Goal: Information Seeking & Learning: Learn about a topic

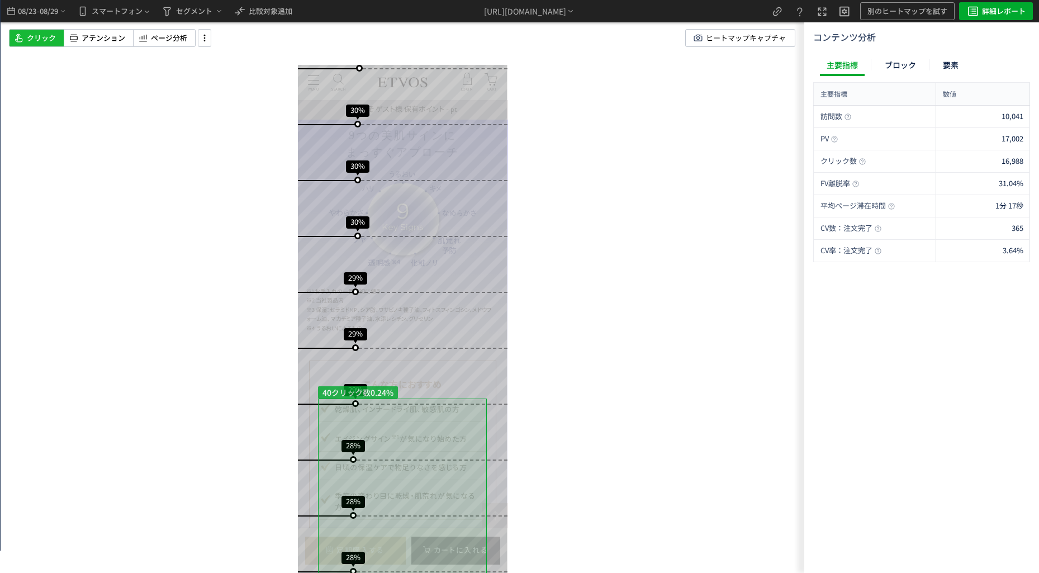
scroll to position [945, 0]
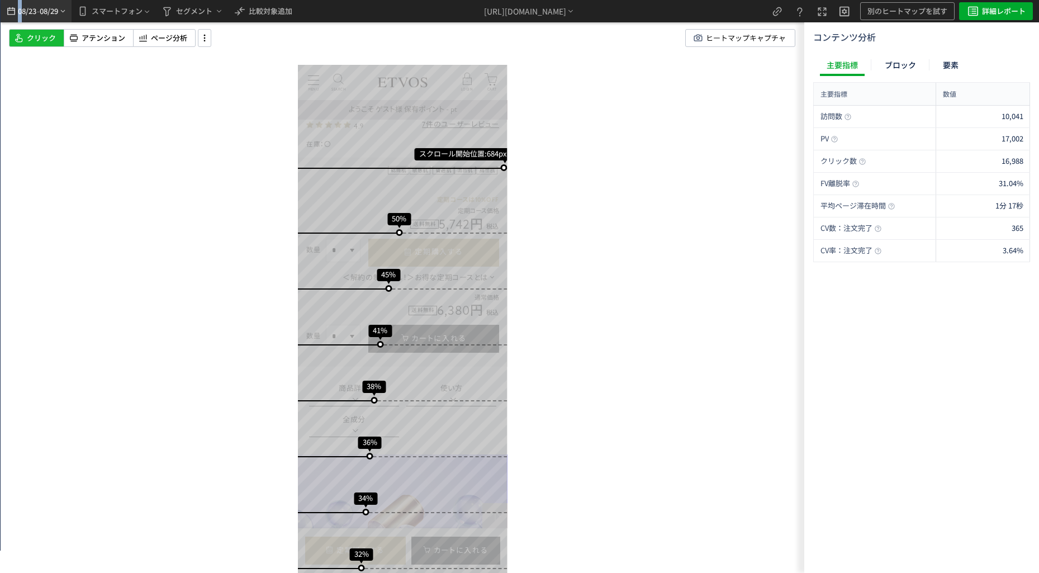
click at [21, 3] on span "08/23" at bounding box center [26, 11] width 19 height 22
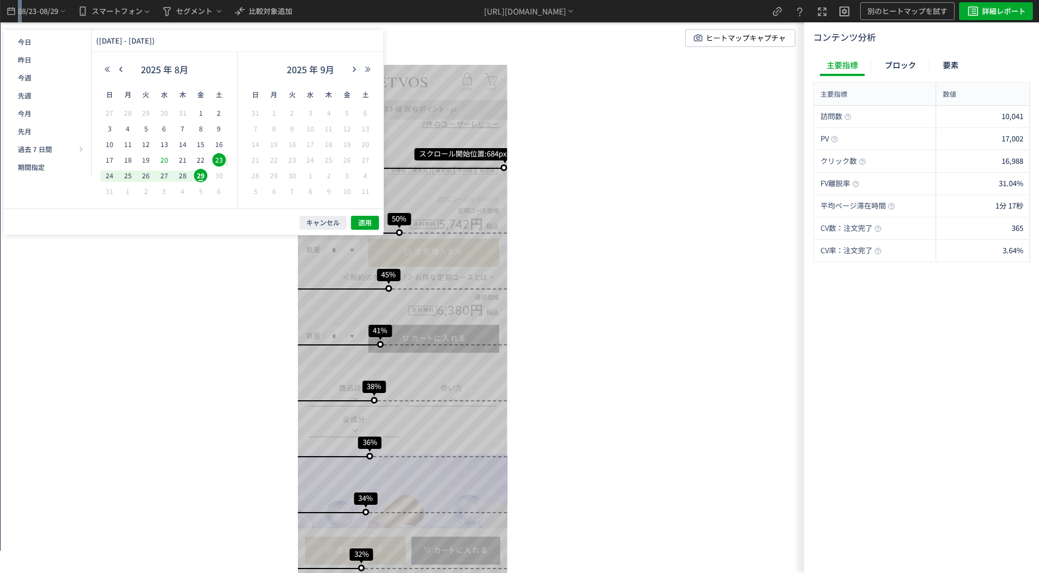
click at [159, 53] on span "20" at bounding box center [519, 44] width 1030 height 17
click at [16, 82] on div "29" at bounding box center [9, 75] width 11 height 11
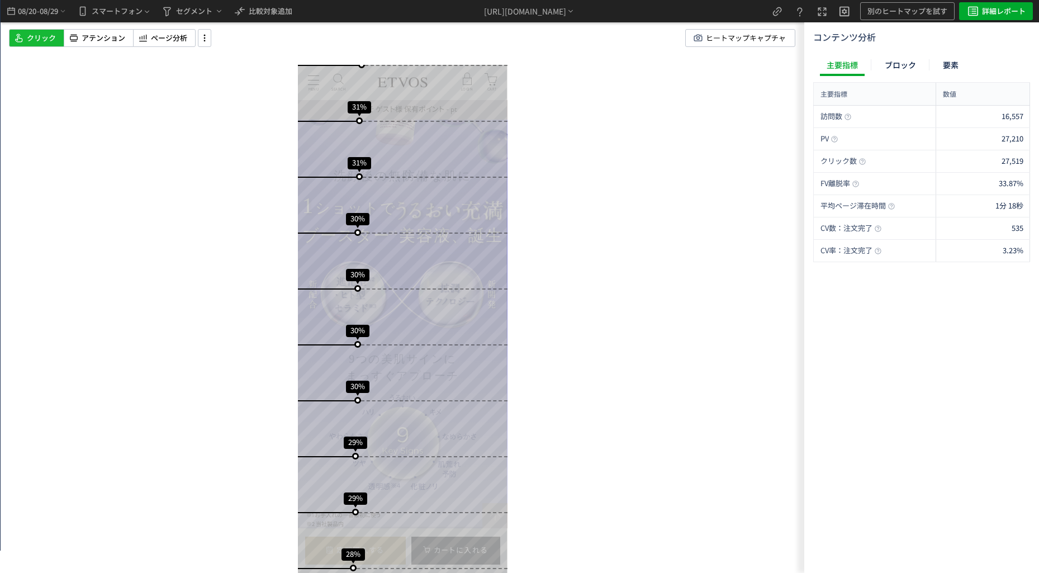
click at [226, 300] on div "スクロール開始位置:682px スクロール到達率 49% スクロール到達率 43% スクロール到達率 40% スクロール到達率 37% スクロール到達率 35…" at bounding box center [403, 286] width 804 height 573
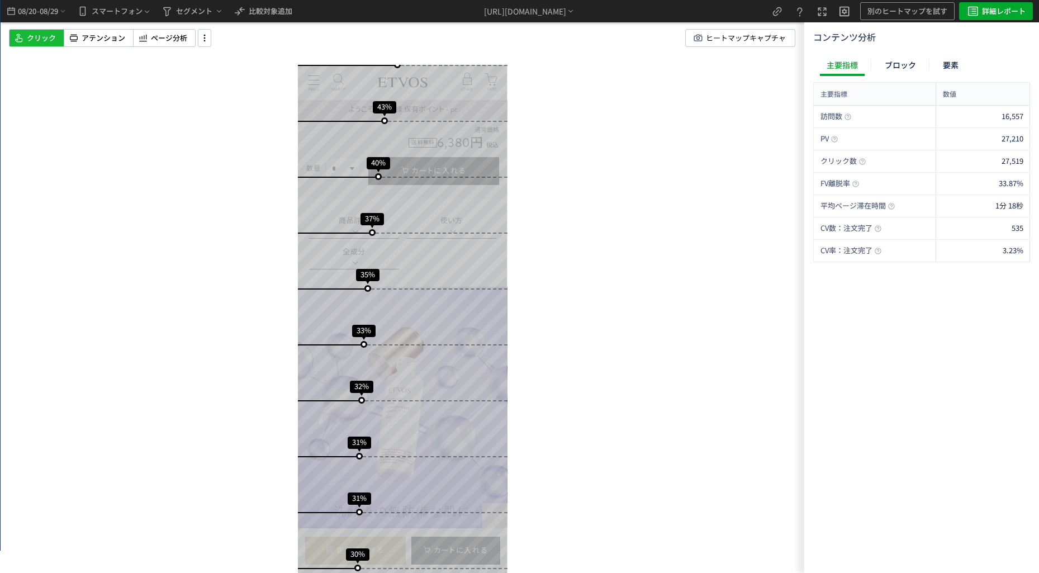
click at [612, 313] on div "スクロール開始位置:682px スクロール到達率 49% スクロール到達率 43% スクロール到達率 40% スクロール到達率 37% スクロール到達率 35…" at bounding box center [403, 286] width 804 height 573
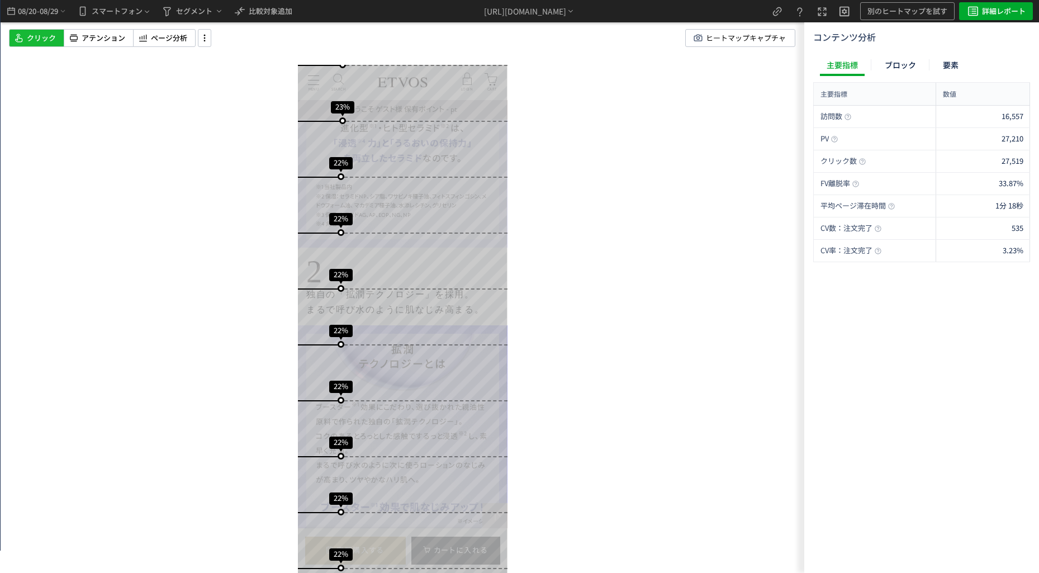
click at [624, 230] on div "スクロール開始位置:682px スクロール到達率 49% スクロール到達率 43% スクロール到達率 40% スクロール到達率 37% スクロール到達率 35…" at bounding box center [403, 286] width 804 height 573
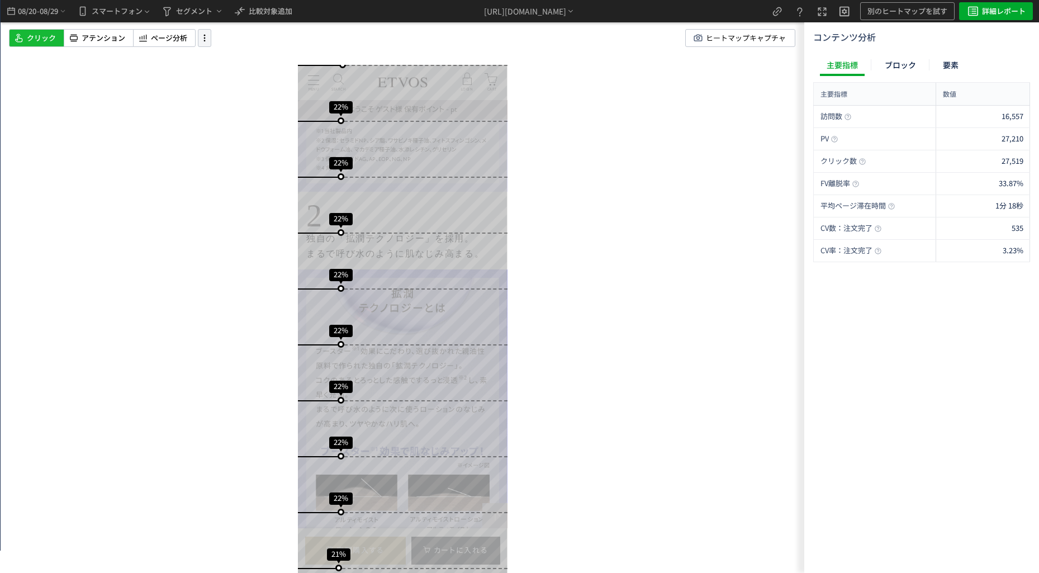
click at [207, 41] on icon at bounding box center [204, 38] width 13 height 12
drag, startPoint x: 248, startPoint y: 142, endPoint x: 224, endPoint y: 141, distance: 24.6
click at [0, 0] on div "slider between 0 and 200" at bounding box center [0, 0] width 0 height 0
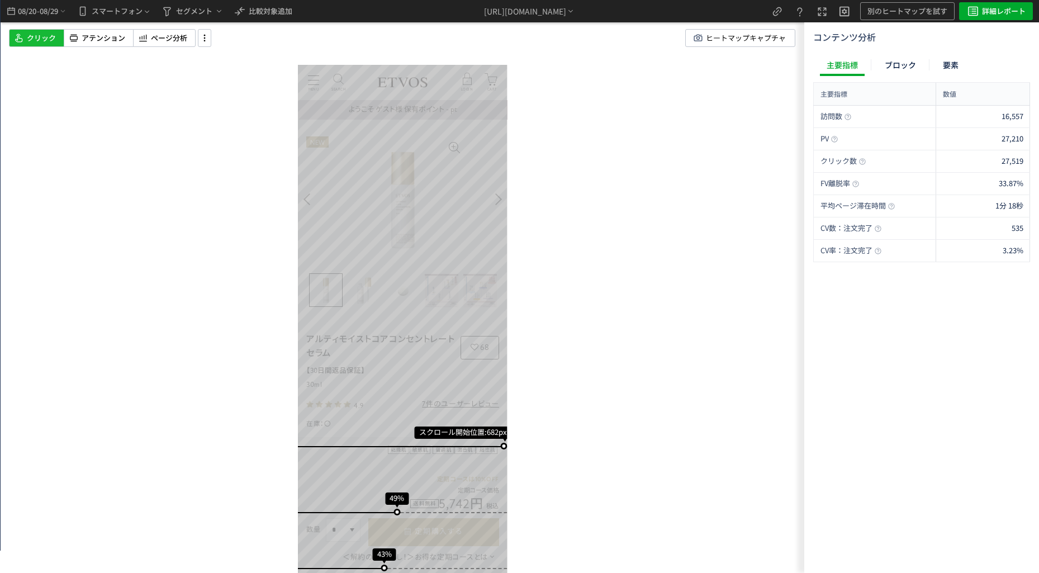
click at [206, 164] on div "スクロール開始位置:682px スクロール到達率 49% スクロール到達率 43% スクロール到達率 40% スクロール到達率 37% スクロール到達率 35…" at bounding box center [403, 286] width 804 height 573
click at [116, 37] on span "アテンション" at bounding box center [104, 38] width 44 height 11
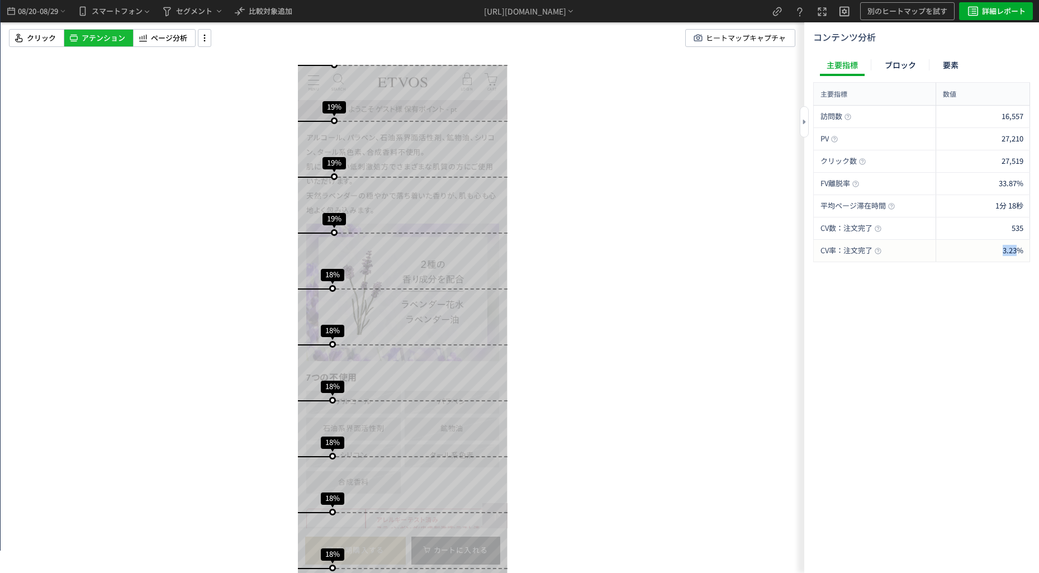
drag, startPoint x: 992, startPoint y: 253, endPoint x: 1020, endPoint y: 250, distance: 28.6
click at [1020, 250] on div "3.23%" at bounding box center [983, 251] width 94 height 22
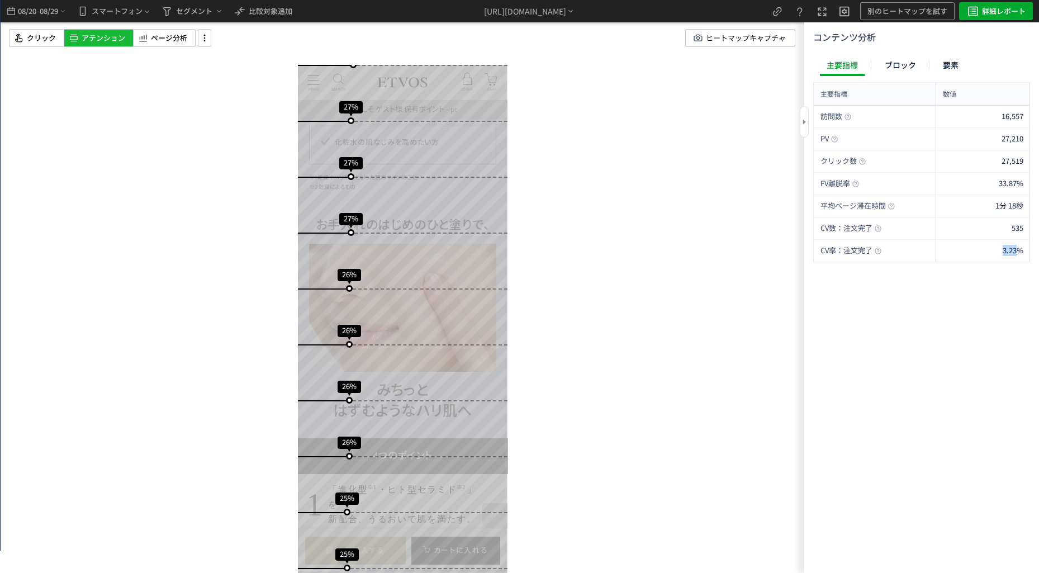
click at [973, 301] on div "訪問数 16,557 PV 27,210 クリック数 27,519 FV離脱率 33.87% 平均ページ滞在時間 1分 18秒 CV数：注文完了 535 CV…" at bounding box center [921, 337] width 217 height 463
drag, startPoint x: 989, startPoint y: 254, endPoint x: 1021, endPoint y: 260, distance: 32.5
click at [1021, 260] on div "3.23%" at bounding box center [983, 251] width 94 height 22
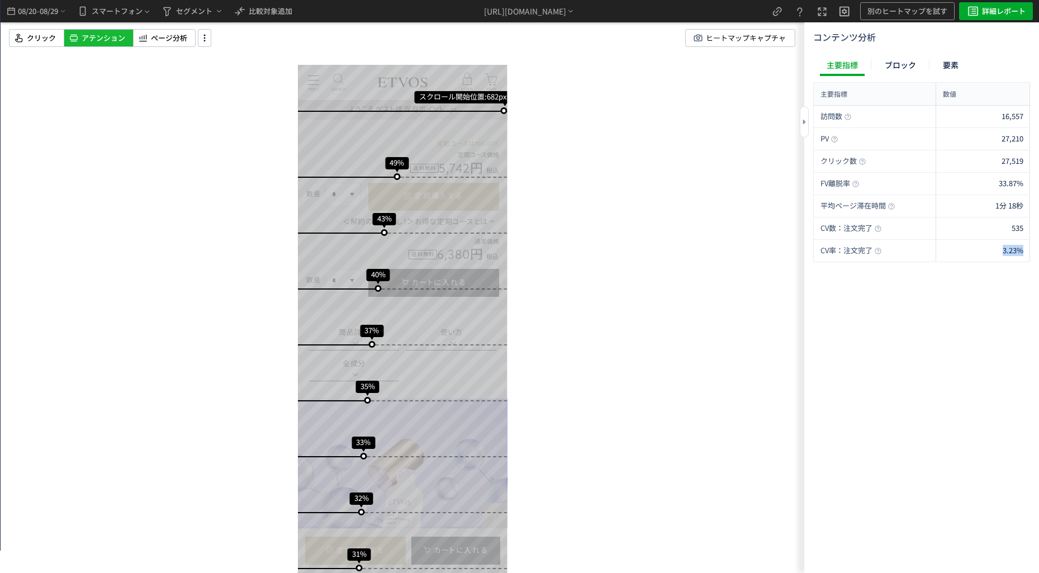
click at [945, 273] on div "訪問数 16,557 PV 27,210 クリック数 27,519 FV離脱率 33.87% 平均ページ滞在時間 1分 18秒 CV数：注文完了 535 CV…" at bounding box center [921, 337] width 217 height 463
drag, startPoint x: 998, startPoint y: 254, endPoint x: 1036, endPoint y: 255, distance: 38.1
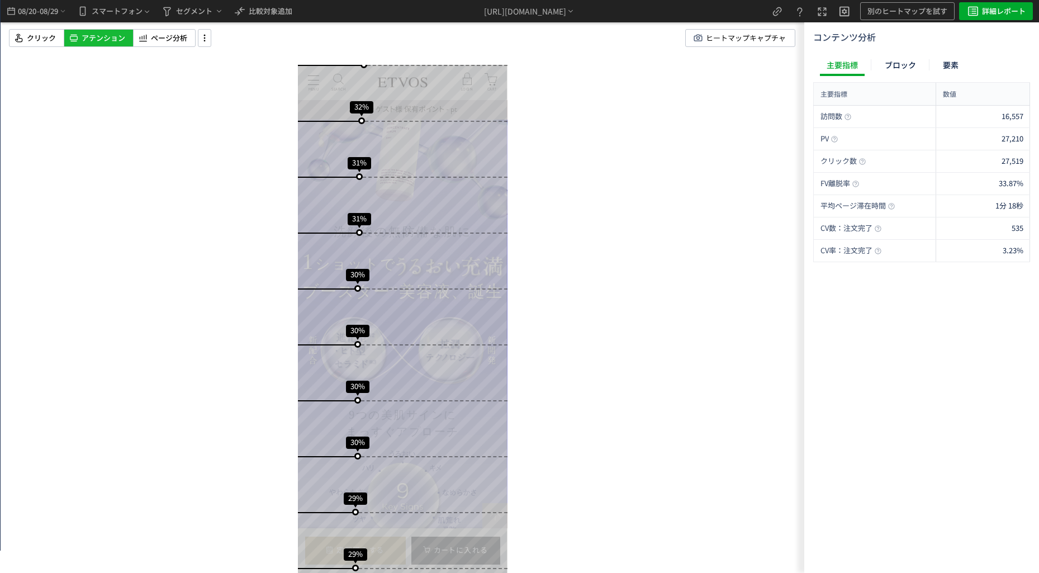
drag, startPoint x: 381, startPoint y: 355, endPoint x: 366, endPoint y: 354, distance: 14.6
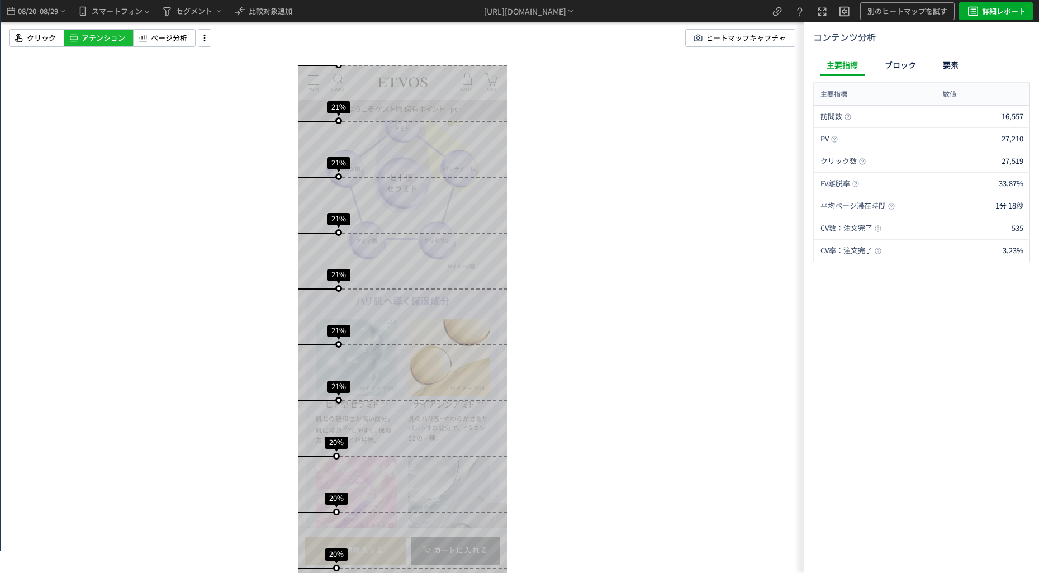
scroll to position [3680, 0]
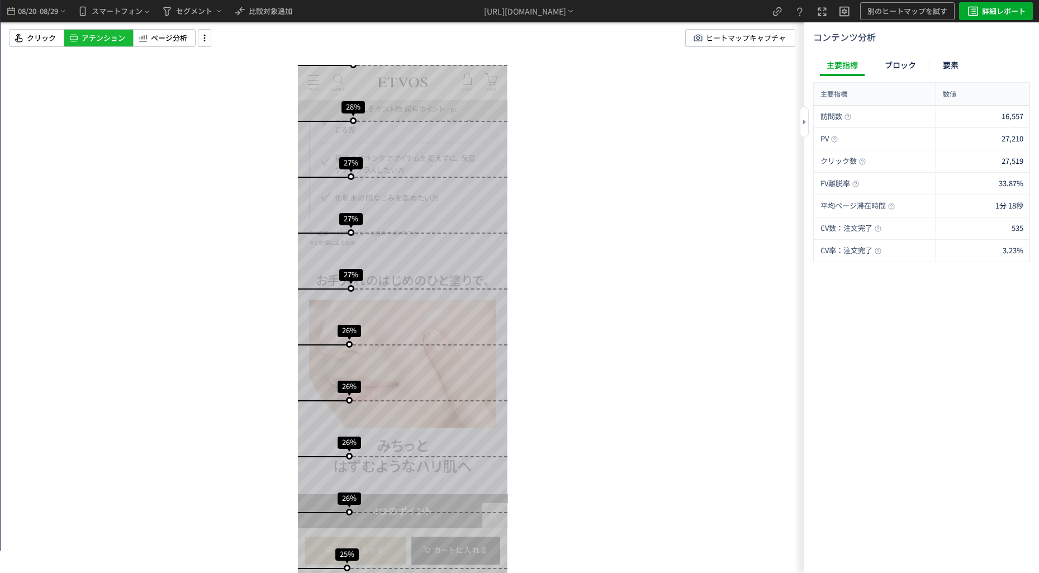
click at [890, 375] on div "訪問数 16,557 PV 27,210 クリック数 27,519 FV離脱率 33.87% 平均ページ滞在時間 1分 18秒 CV数：注文完了 535 CV…" at bounding box center [921, 337] width 217 height 463
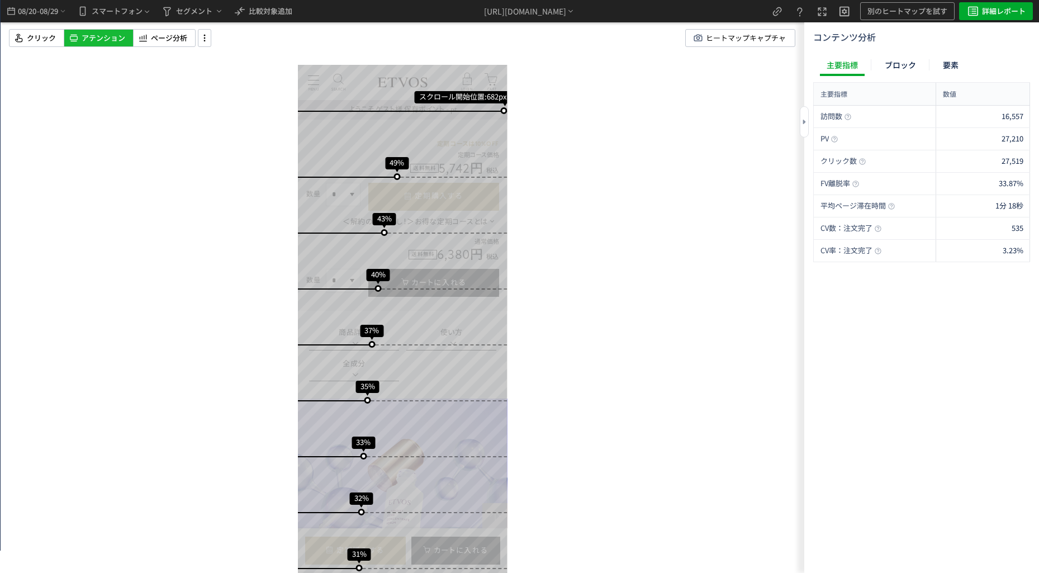
click at [879, 344] on div "訪問数 16,557 PV 27,210 クリック数 27,519 FV離脱率 33.87% 平均ページ滞在時間 1分 18秒 CV数：注文完了 535 CV…" at bounding box center [921, 337] width 217 height 463
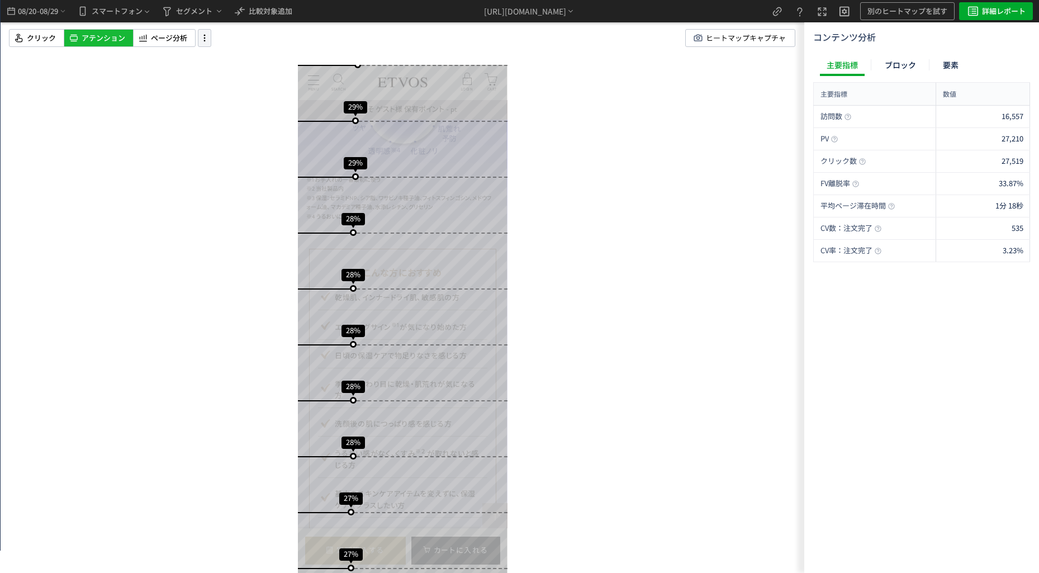
click at [210, 45] on div at bounding box center [204, 38] width 13 height 18
drag, startPoint x: 249, startPoint y: 147, endPoint x: 220, endPoint y: 150, distance: 29.8
click at [0, 0] on div "slider between 0 and 200" at bounding box center [0, 0] width 0 height 0
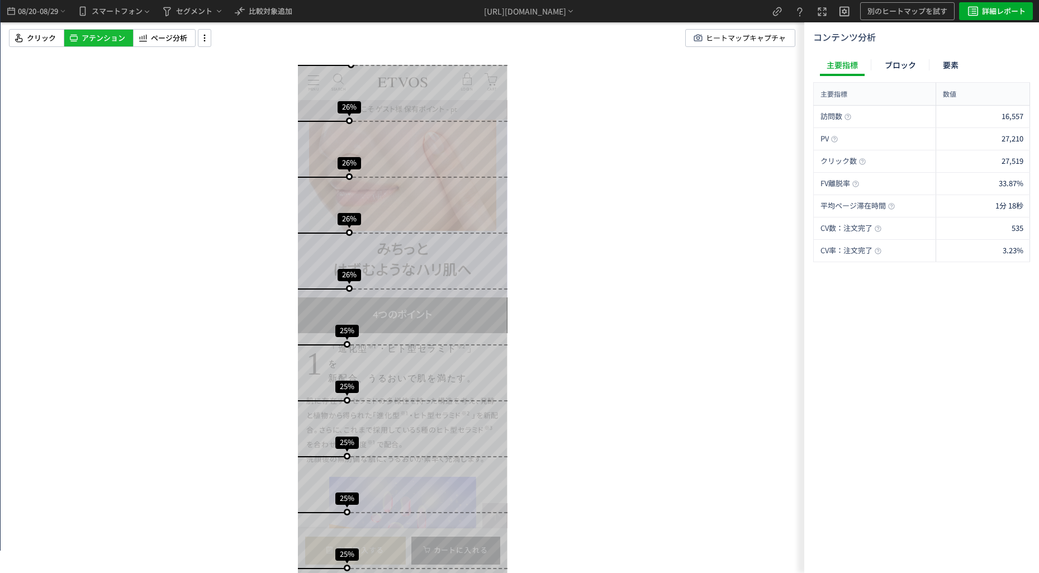
scroll to position [1677, 0]
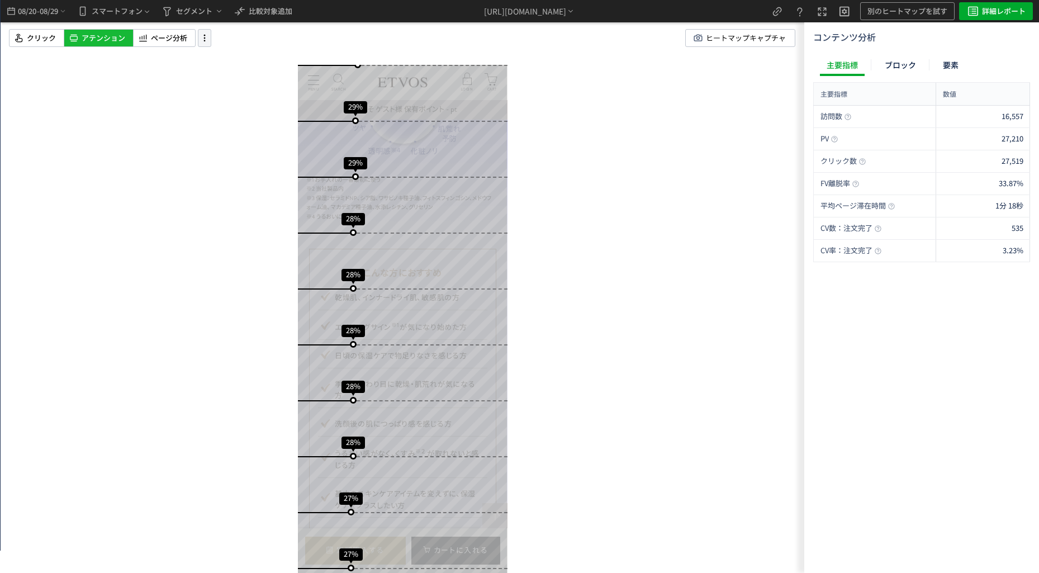
click at [206, 42] on icon at bounding box center [204, 38] width 13 height 12
click at [223, 299] on div "スクロール開始位置:682px スクロール到達率 49% スクロール到達率 43% スクロール到達率 40% スクロール到達率 37% スクロール到達率 35…" at bounding box center [403, 286] width 804 height 573
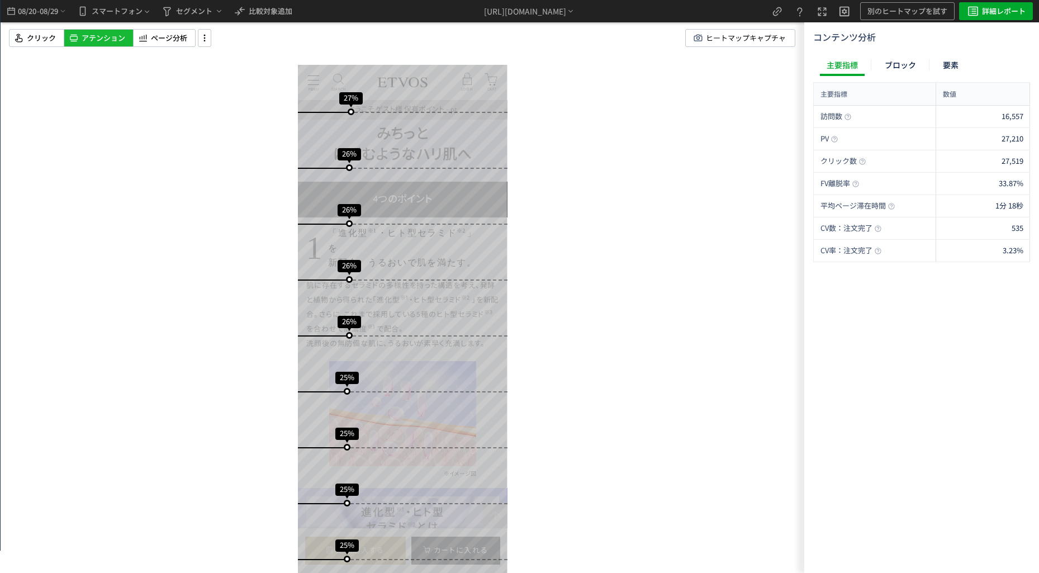
scroll to position [1789, 0]
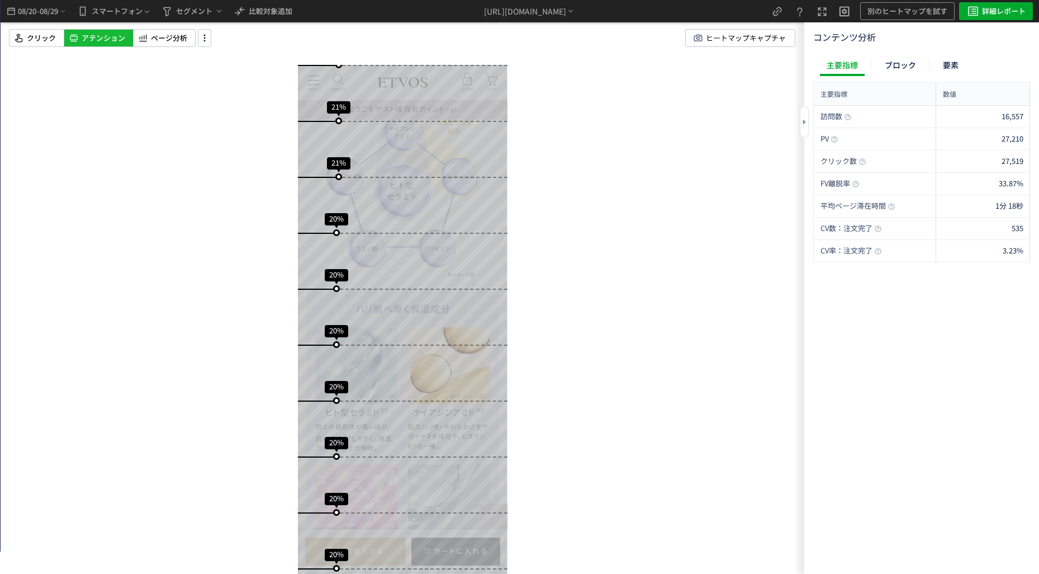
drag, startPoint x: 921, startPoint y: 411, endPoint x: 910, endPoint y: 392, distance: 21.8
click at [921, 411] on div "訪問数 16,557 PV 27,210 クリック数 27,519 FV離脱率 33.87% 平均ページ滞在時間 1分 18秒 CV数：注文完了 535 CV…" at bounding box center [921, 337] width 217 height 463
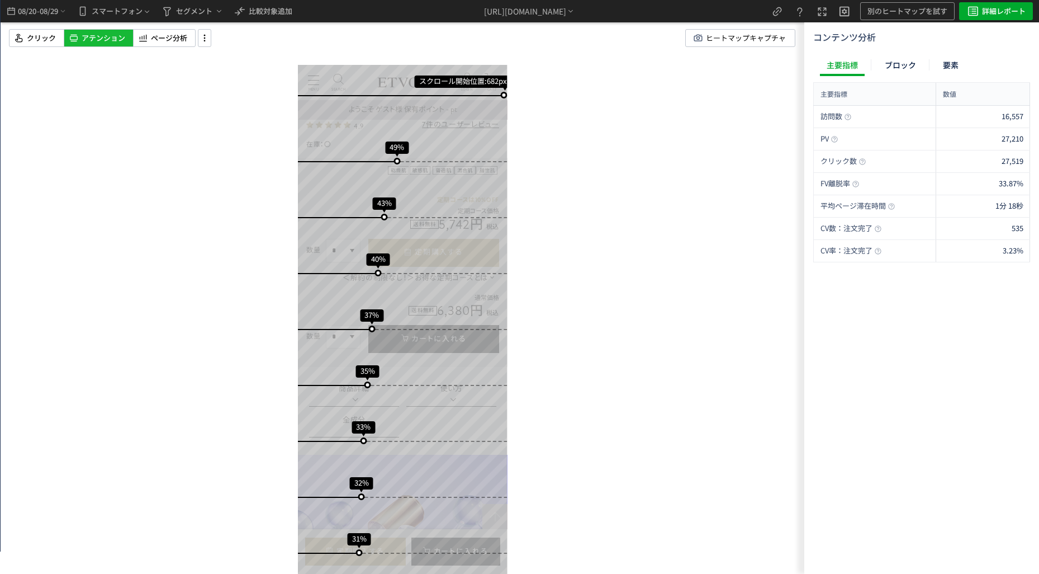
scroll to position [280, 0]
